Goal: Task Accomplishment & Management: Manage account settings

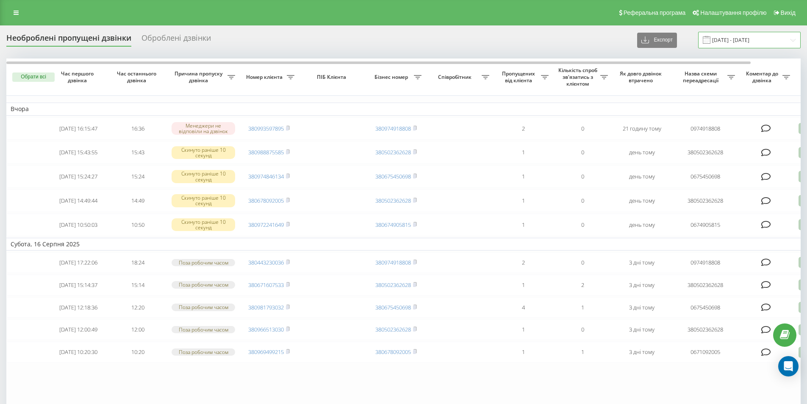
click at [762, 36] on input "[DATE] - [DATE]" at bounding box center [749, 40] width 103 height 17
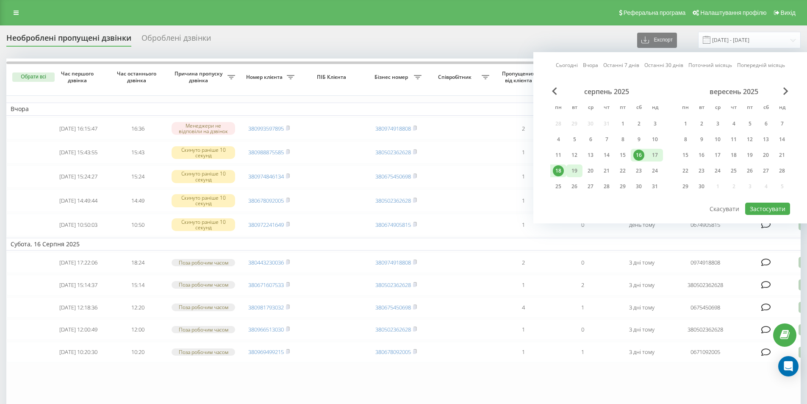
click at [572, 168] on div "19" at bounding box center [574, 170] width 11 height 11
click at [621, 158] on div "15" at bounding box center [622, 155] width 11 height 11
click at [765, 211] on button "Застосувати" at bounding box center [767, 209] width 45 height 12
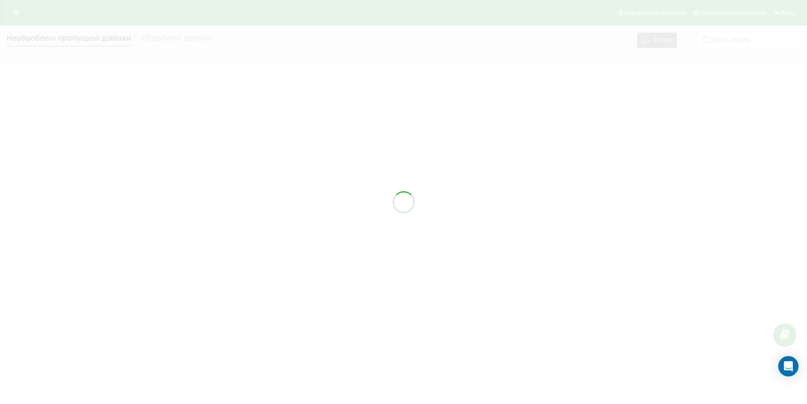
type input "15.08.2025 - 19.08.2025"
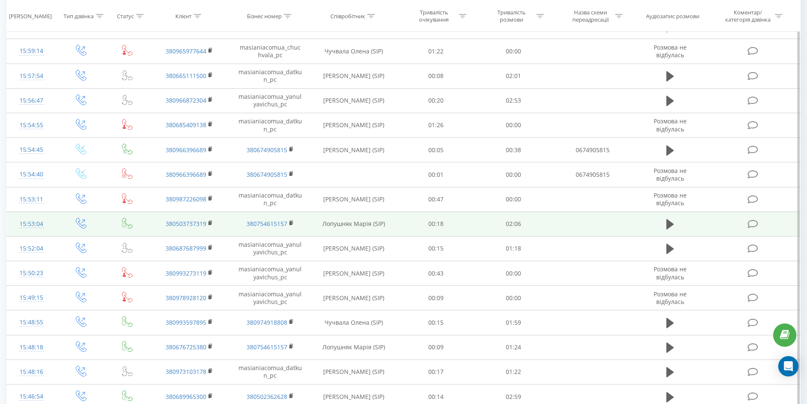
scroll to position [1398, 0]
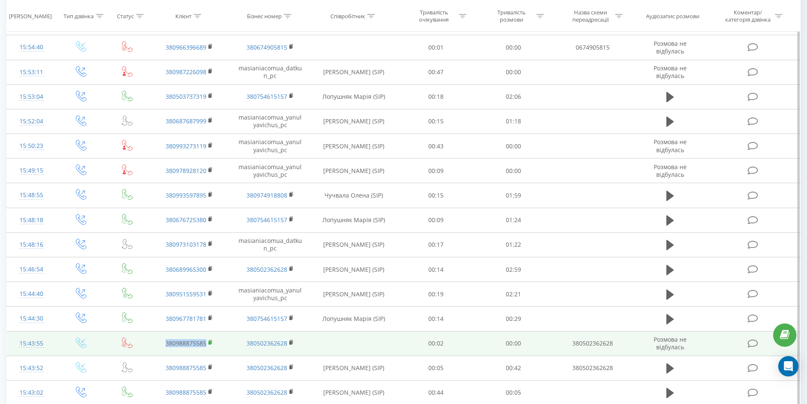
drag, startPoint x: 162, startPoint y: 346, endPoint x: 208, endPoint y: 342, distance: 46.4
click at [208, 342] on td "380988875585" at bounding box center [189, 343] width 81 height 25
click at [210, 341] on icon at bounding box center [210, 342] width 5 height 6
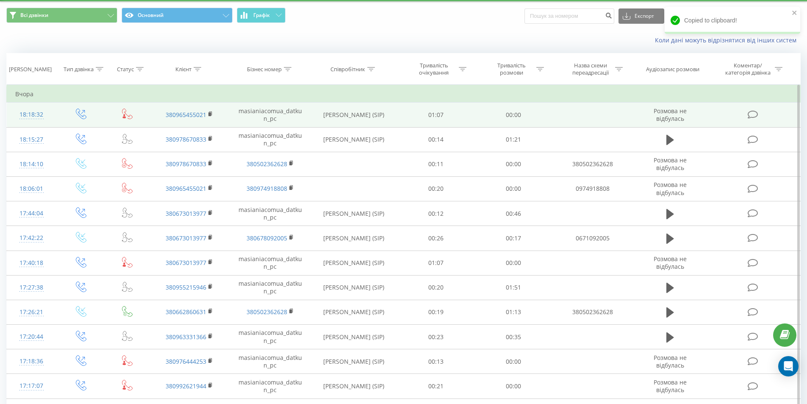
scroll to position [0, 0]
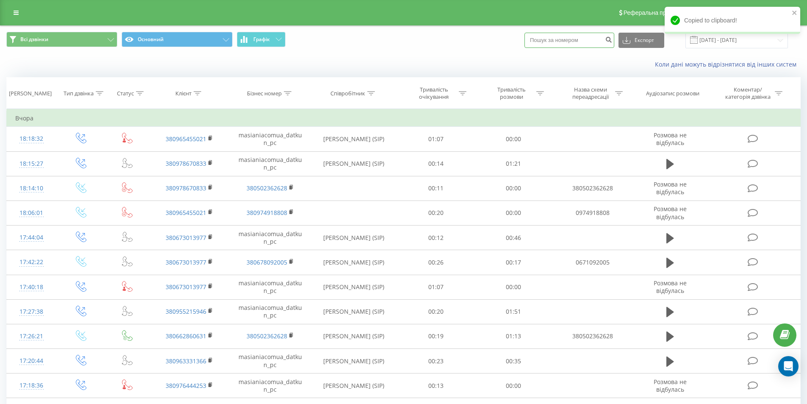
click at [554, 44] on input at bounding box center [570, 40] width 90 height 15
paste input "380988875585"
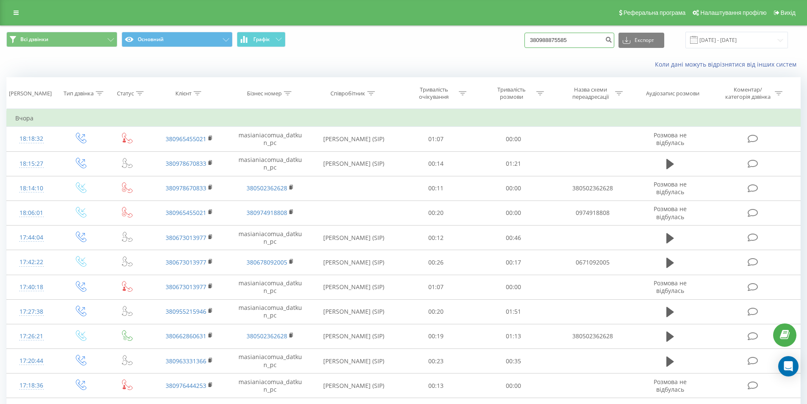
type input "380988875585"
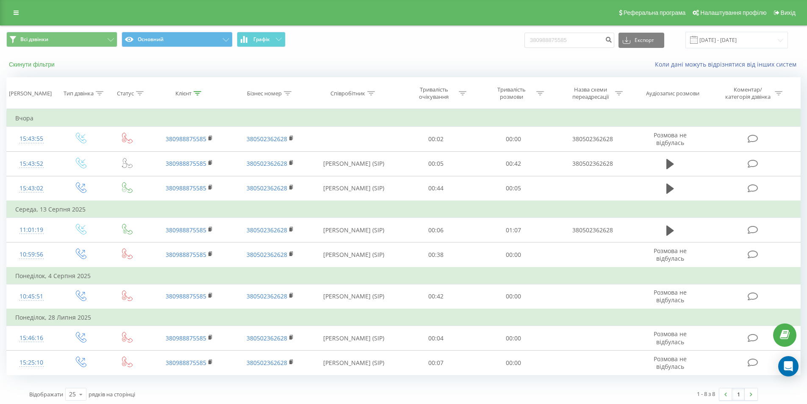
click at [26, 67] on button "Скинути фільтри" at bounding box center [32, 65] width 53 height 8
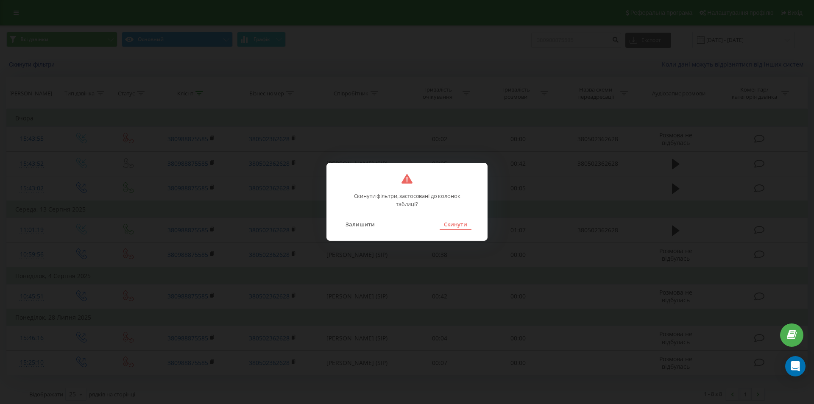
click at [464, 227] on button "Скинути" at bounding box center [455, 224] width 32 height 11
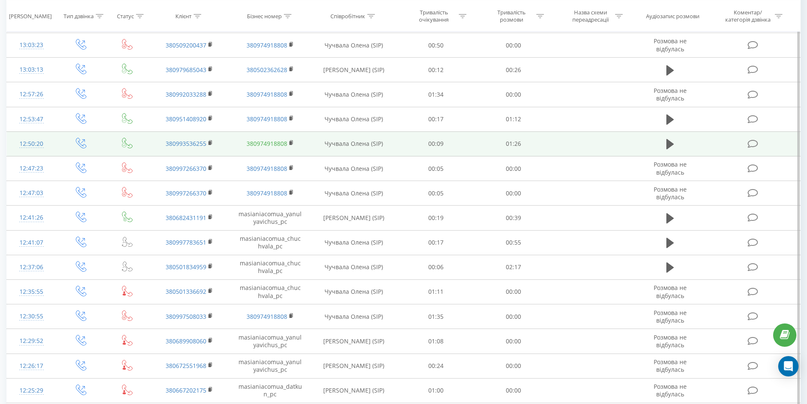
scroll to position [371, 0]
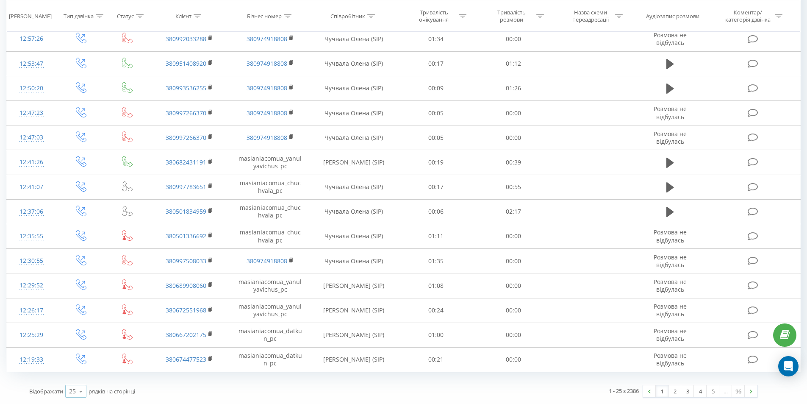
click at [81, 389] on icon at bounding box center [81, 391] width 13 height 17
click at [81, 381] on div "100" at bounding box center [76, 379] width 20 height 12
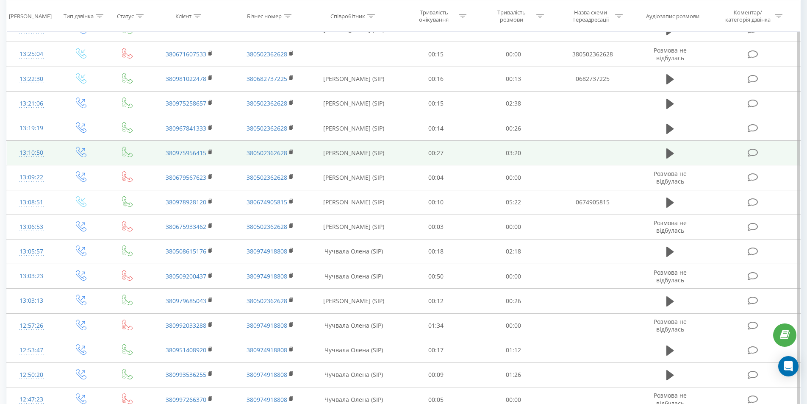
scroll to position [59, 0]
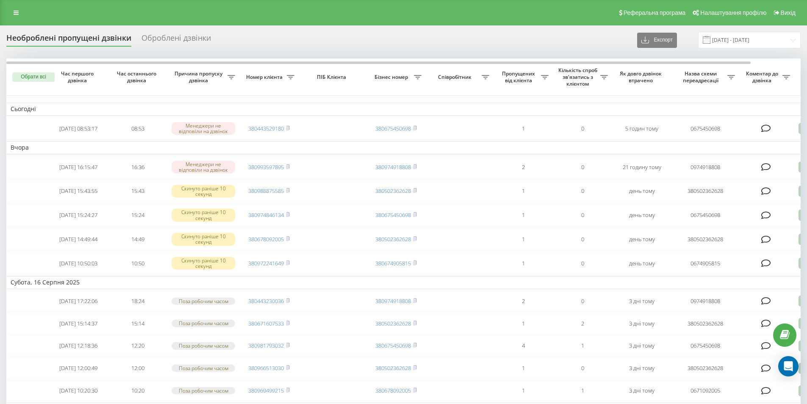
click at [159, 44] on div "Оброблені дзвінки" at bounding box center [176, 39] width 69 height 13
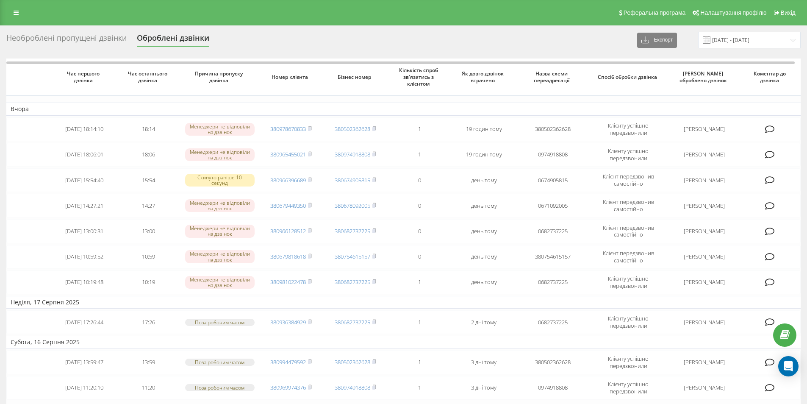
click at [96, 34] on div "Необроблені пропущені дзвінки" at bounding box center [66, 39] width 120 height 13
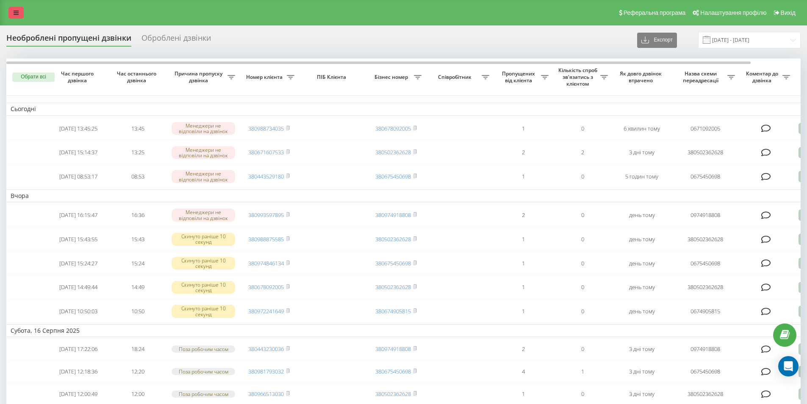
click at [12, 17] on link at bounding box center [15, 13] width 15 height 12
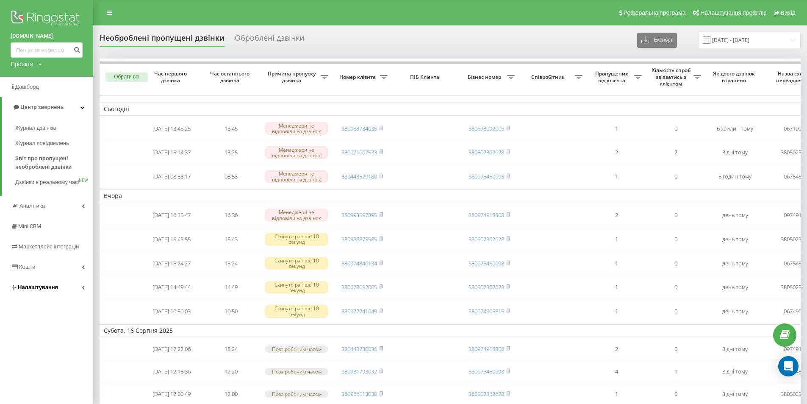
click at [52, 288] on link "Налаштування" at bounding box center [46, 287] width 93 height 20
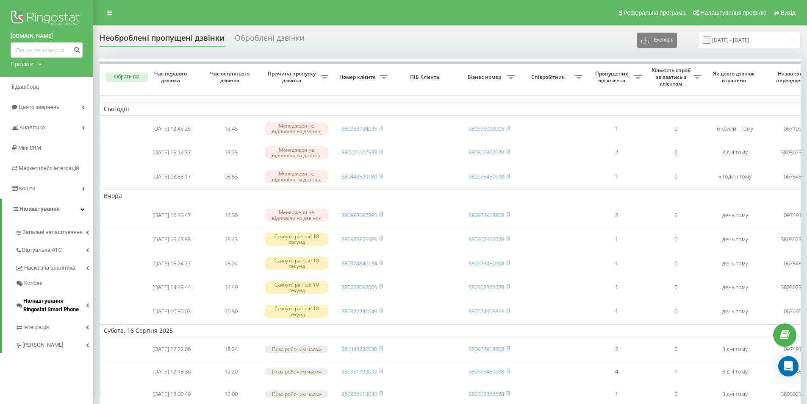
click at [63, 303] on span "Налаштування Ringostat Smart Phone" at bounding box center [54, 305] width 63 height 17
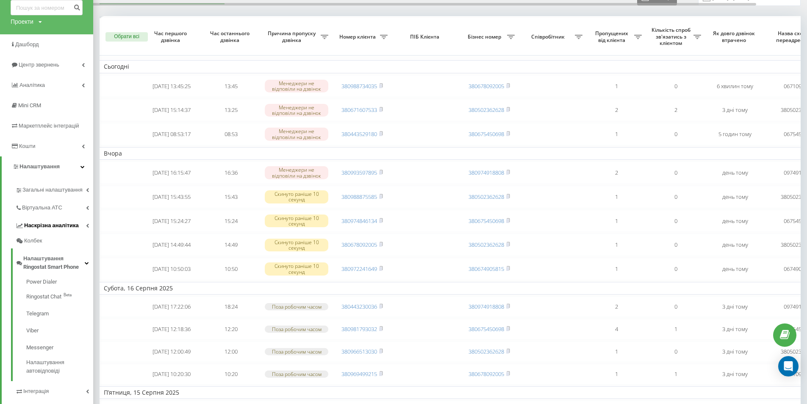
scroll to position [85, 0]
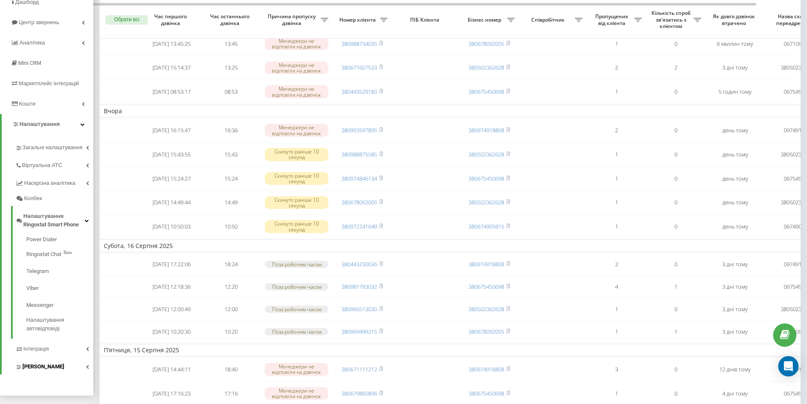
click at [55, 367] on link "Коллтрекінг" at bounding box center [54, 365] width 78 height 18
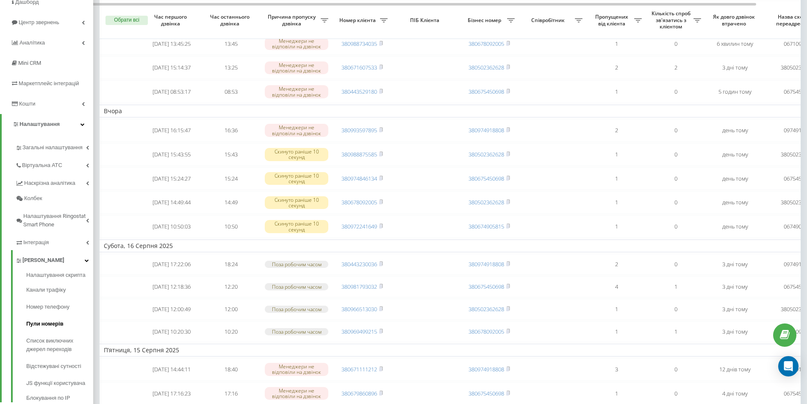
scroll to position [127, 0]
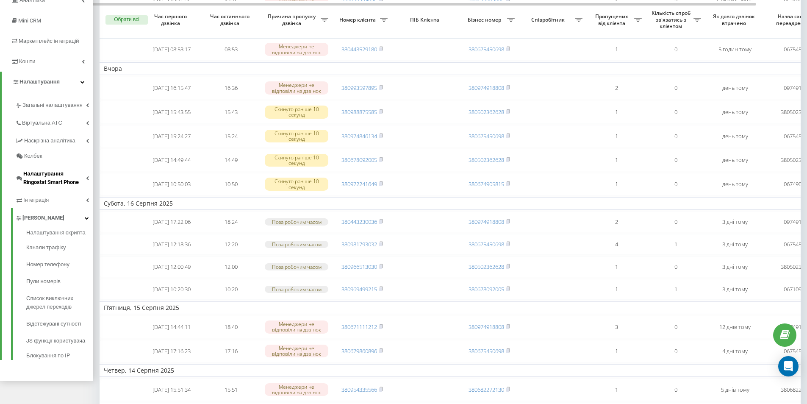
click at [60, 187] on link "Налаштування Ringostat Smart Phone" at bounding box center [54, 177] width 78 height 26
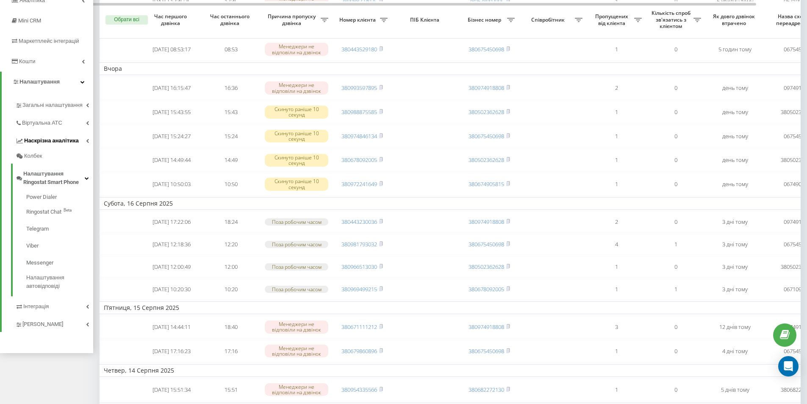
click at [51, 145] on span "Наскрізна аналітика" at bounding box center [51, 140] width 55 height 8
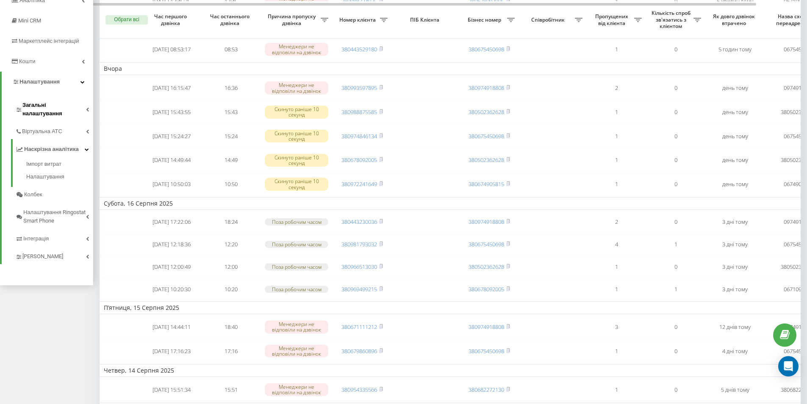
click at [61, 106] on span "Загальні налаштування" at bounding box center [54, 109] width 64 height 17
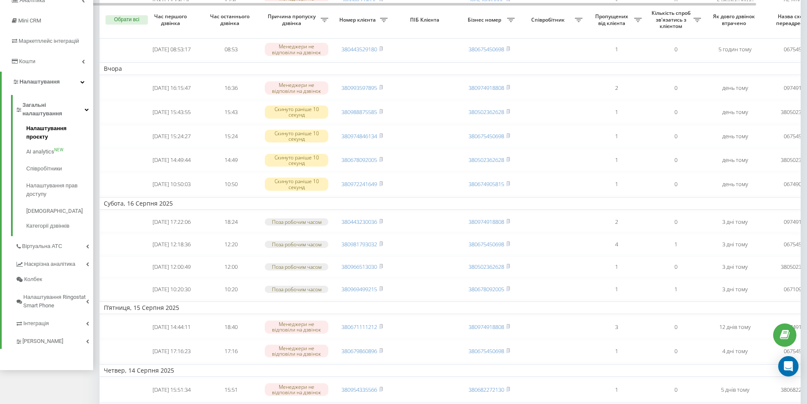
click at [50, 124] on span "Налаштування проєкту" at bounding box center [57, 132] width 63 height 17
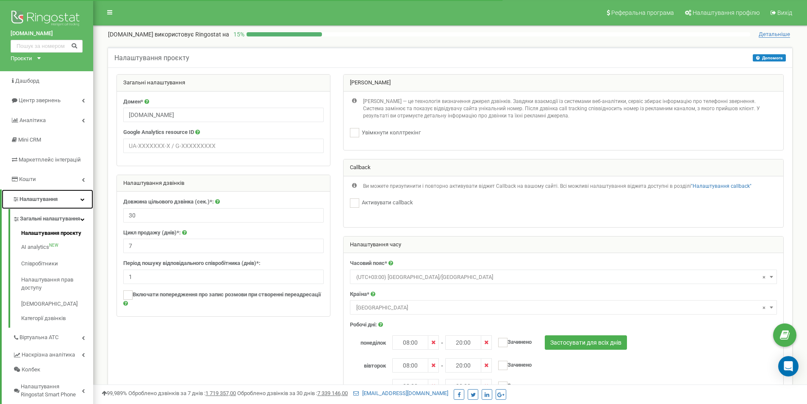
click at [44, 197] on span "Налаштування" at bounding box center [38, 199] width 38 height 6
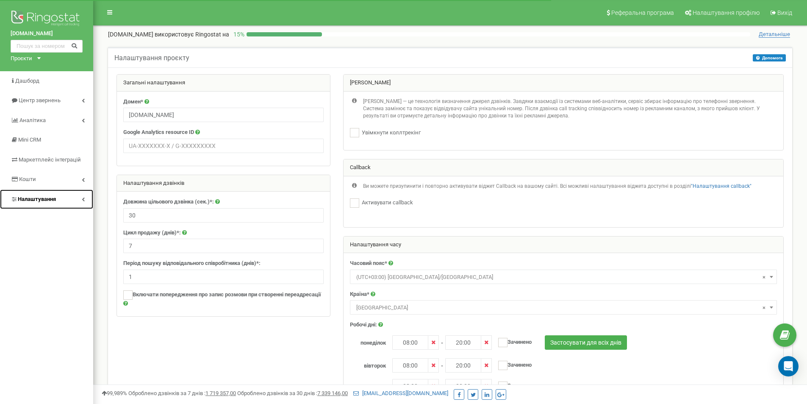
click at [44, 197] on span "Налаштування" at bounding box center [37, 199] width 38 height 6
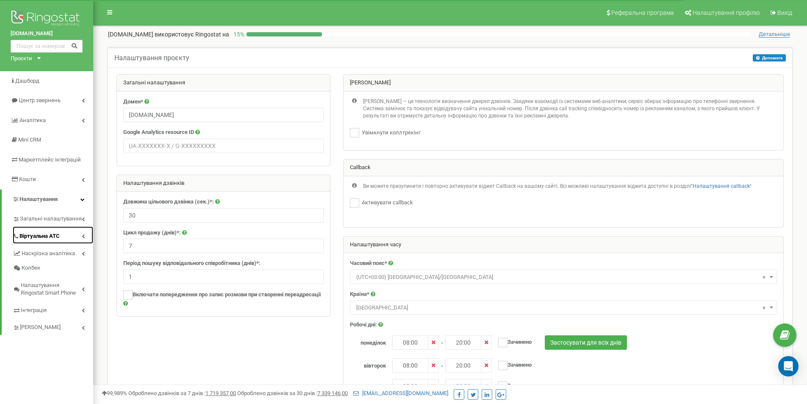
click at [54, 236] on span "Віртуальна АТС" at bounding box center [39, 236] width 40 height 8
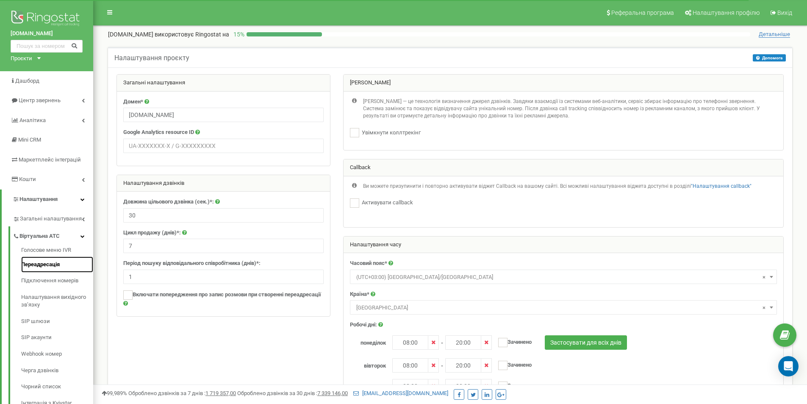
click at [36, 267] on link "Переадресація" at bounding box center [57, 264] width 72 height 17
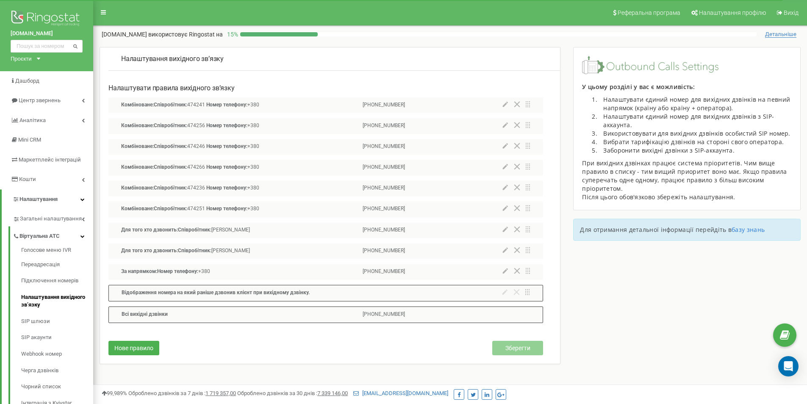
click at [504, 104] on icon at bounding box center [506, 104] width 6 height 6
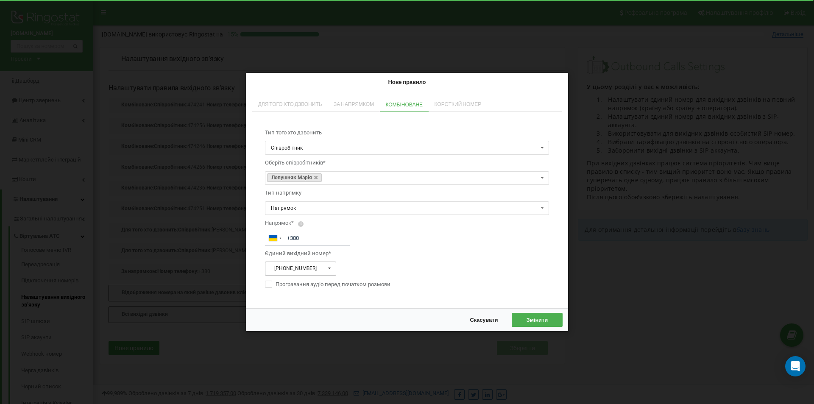
click at [329, 269] on icon at bounding box center [329, 268] width 11 height 13
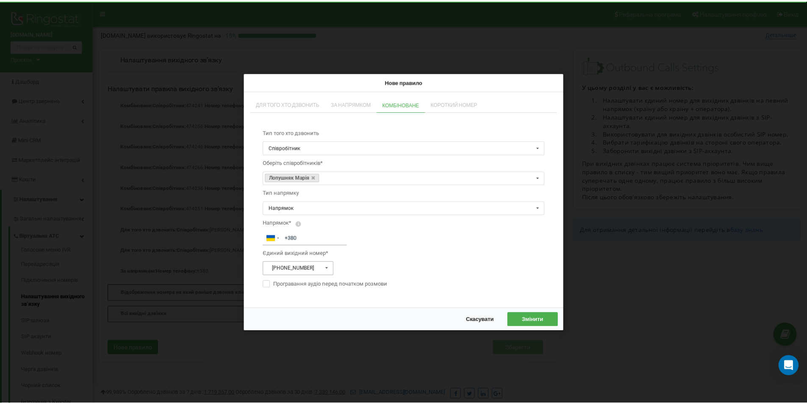
scroll to position [3, 0]
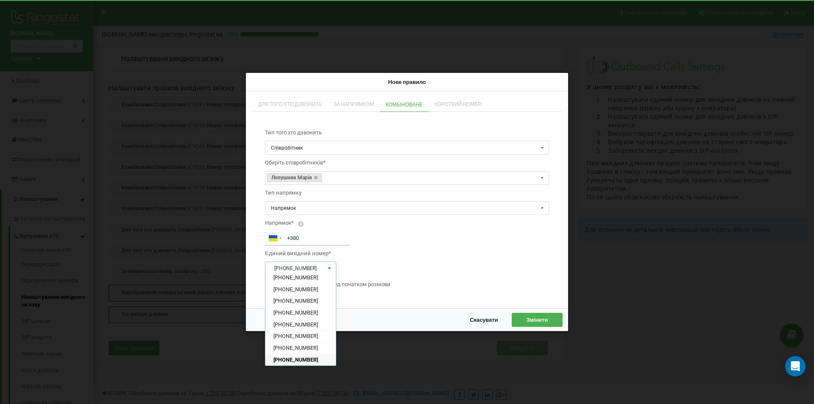
click at [329, 269] on icon at bounding box center [329, 268] width 11 height 13
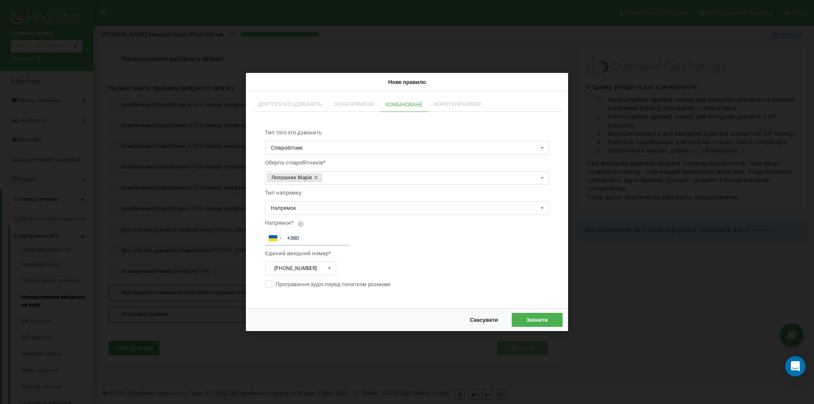
click at [486, 324] on button "Скасувати" at bounding box center [483, 320] width 44 height 14
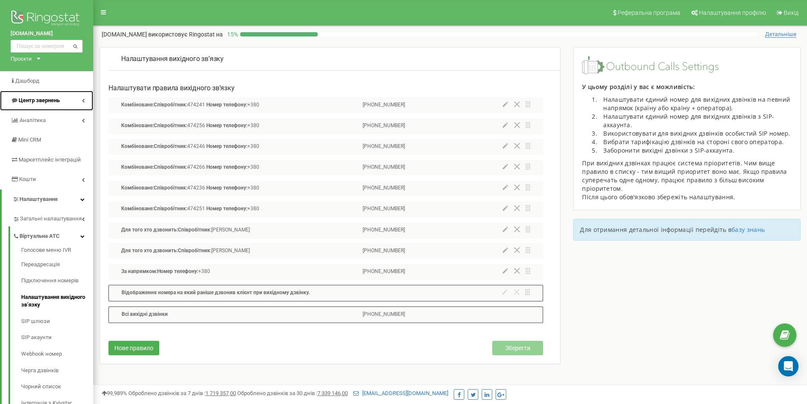
click at [53, 95] on link "Центр звернень" at bounding box center [46, 101] width 93 height 20
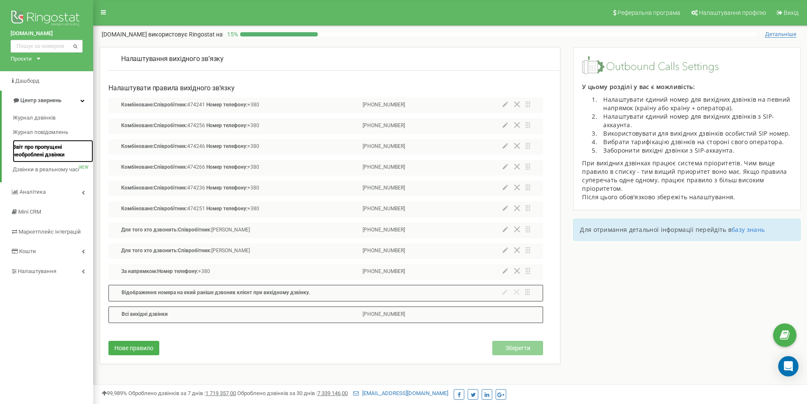
click at [44, 153] on span "Звіт про пропущені необроблені дзвінки" at bounding box center [51, 151] width 76 height 16
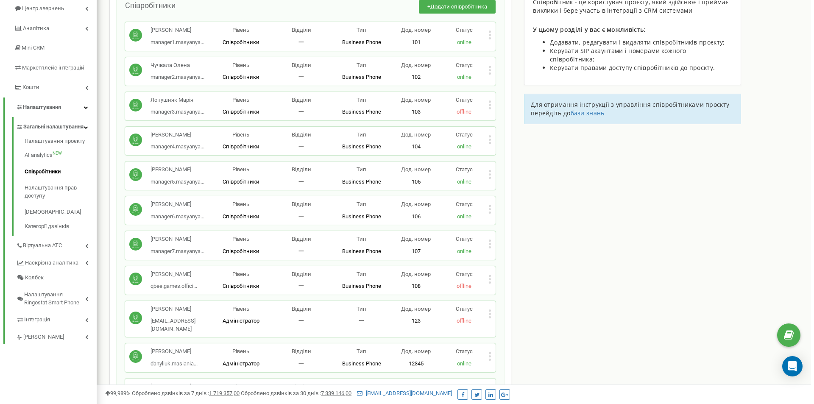
scroll to position [170, 0]
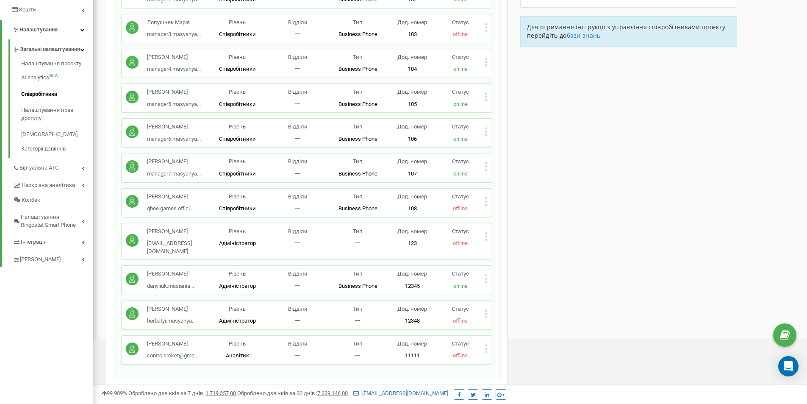
click at [487, 234] on icon at bounding box center [486, 236] width 3 height 9
click at [506, 260] on span "Видалити співробітника" at bounding box center [529, 263] width 67 height 6
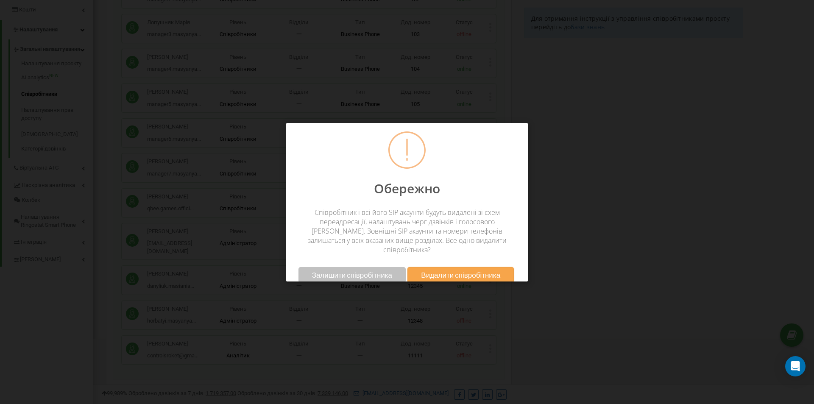
click at [453, 270] on span "Видалити співробітника" at bounding box center [460, 274] width 79 height 9
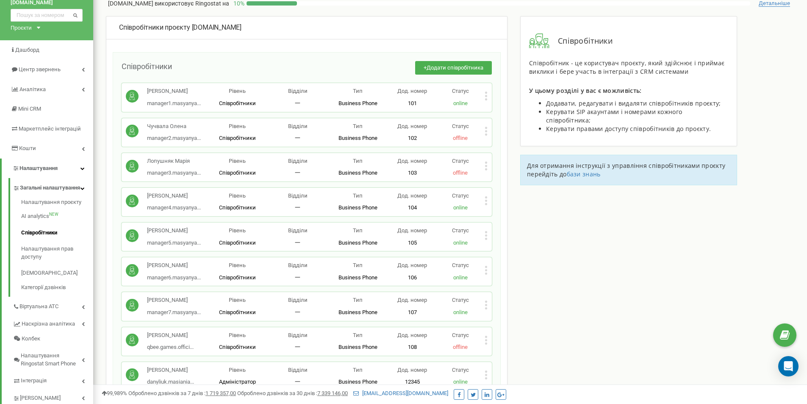
scroll to position [0, 0]
